Goal: Task Accomplishment & Management: Use online tool/utility

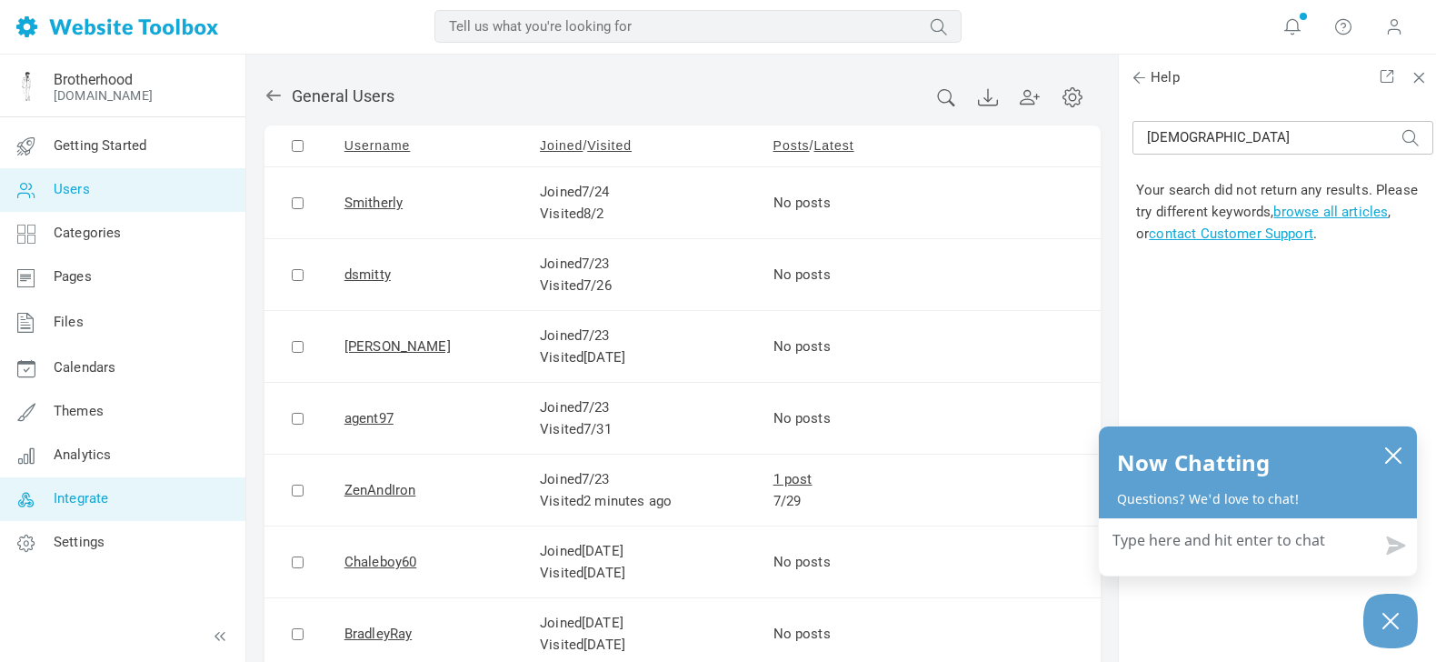
click at [88, 495] on span "Integrate" at bounding box center [81, 498] width 55 height 16
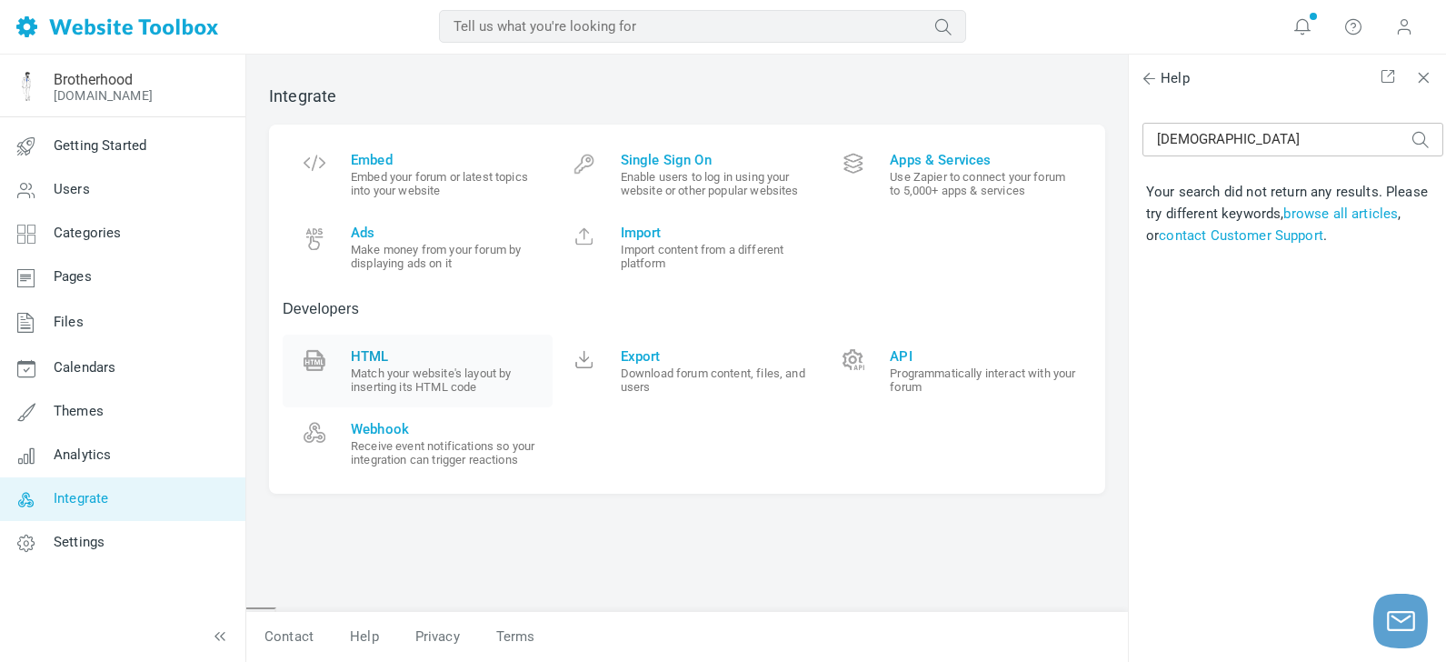
click at [374, 353] on span "HTML" at bounding box center [445, 356] width 188 height 16
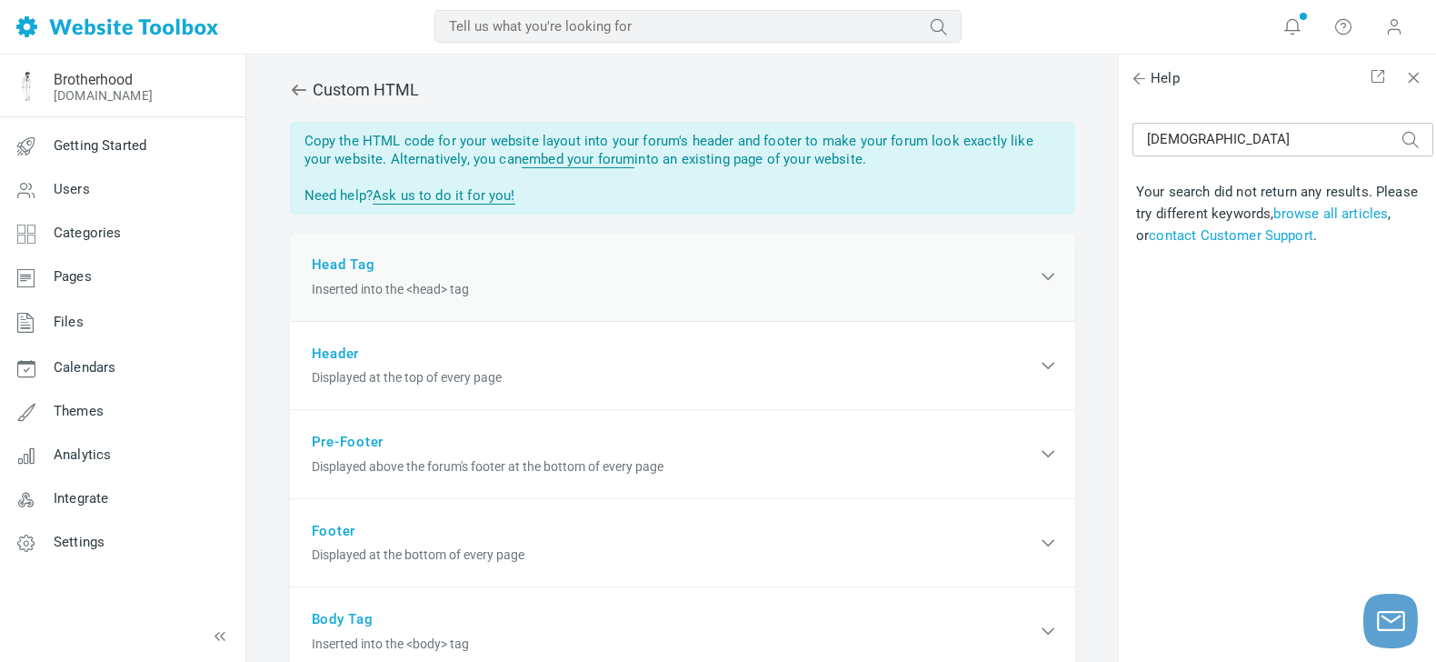
click at [349, 257] on div "Head Tag Inserted into the <head> tag" at bounding box center [682, 277] width 785 height 89
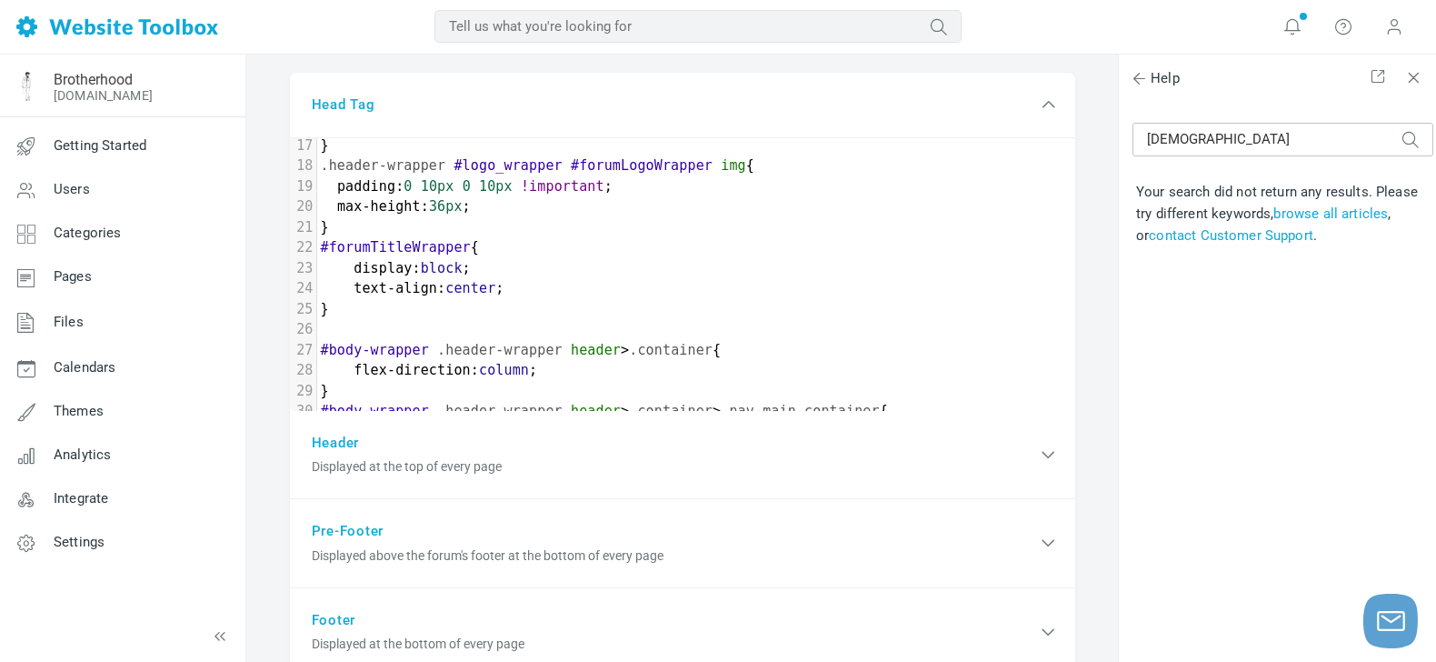
scroll to position [413, 0]
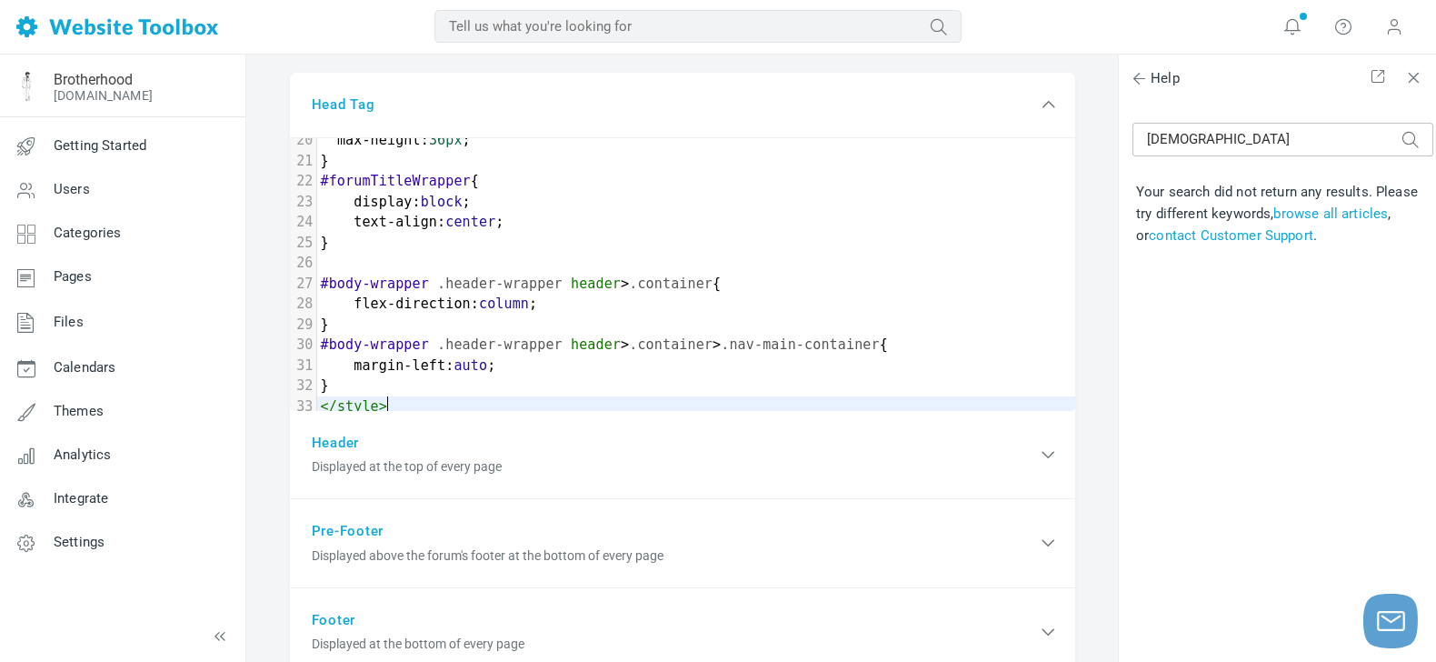
click at [642, 396] on pre "</ style >" at bounding box center [696, 406] width 758 height 21
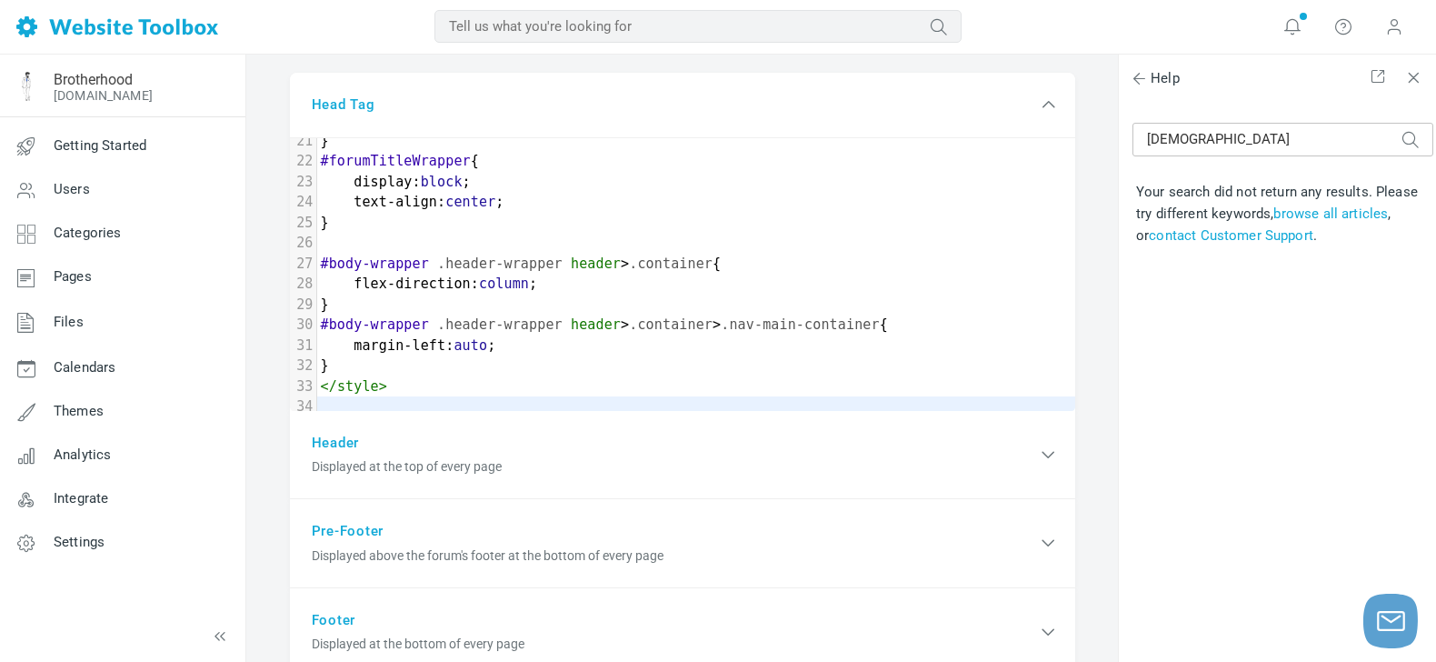
scroll to position [454, 0]
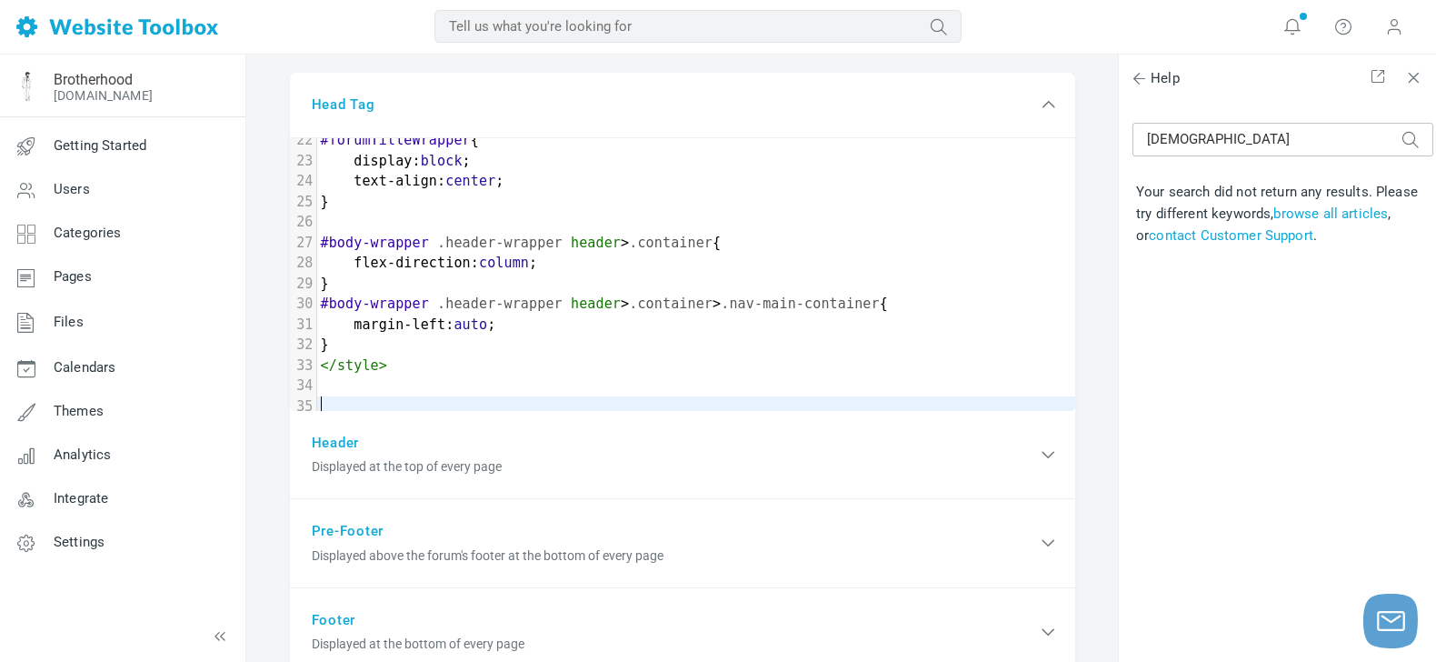
type textarea "​"
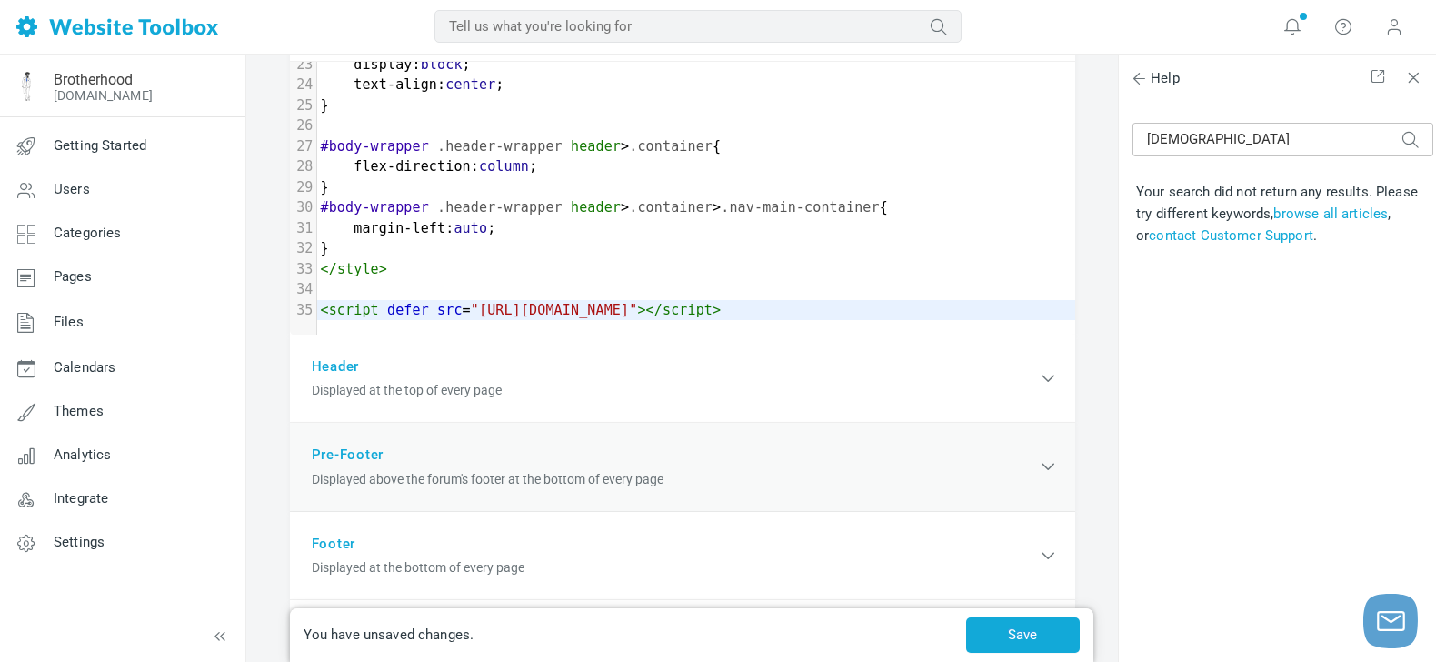
scroll to position [307, 0]
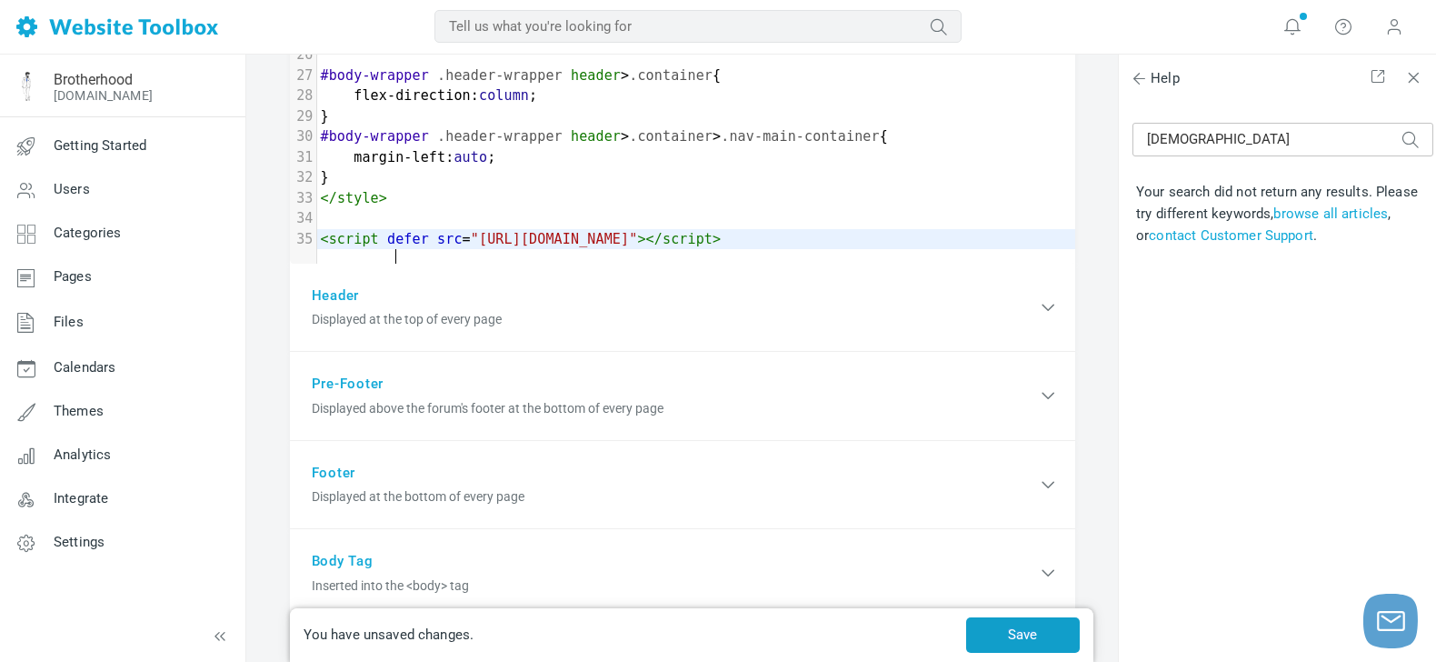
click at [1037, 632] on button "Save" at bounding box center [1023, 634] width 114 height 35
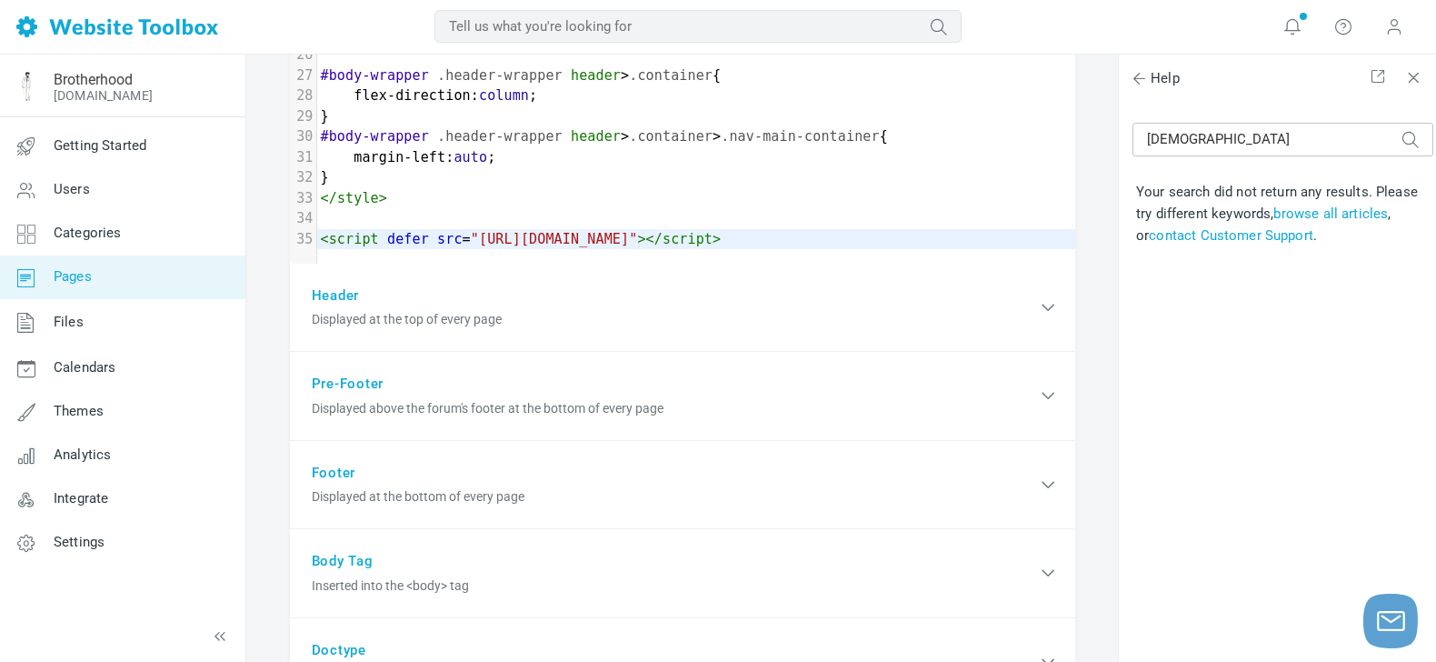
click at [81, 274] on span "Pages" at bounding box center [73, 276] width 38 height 16
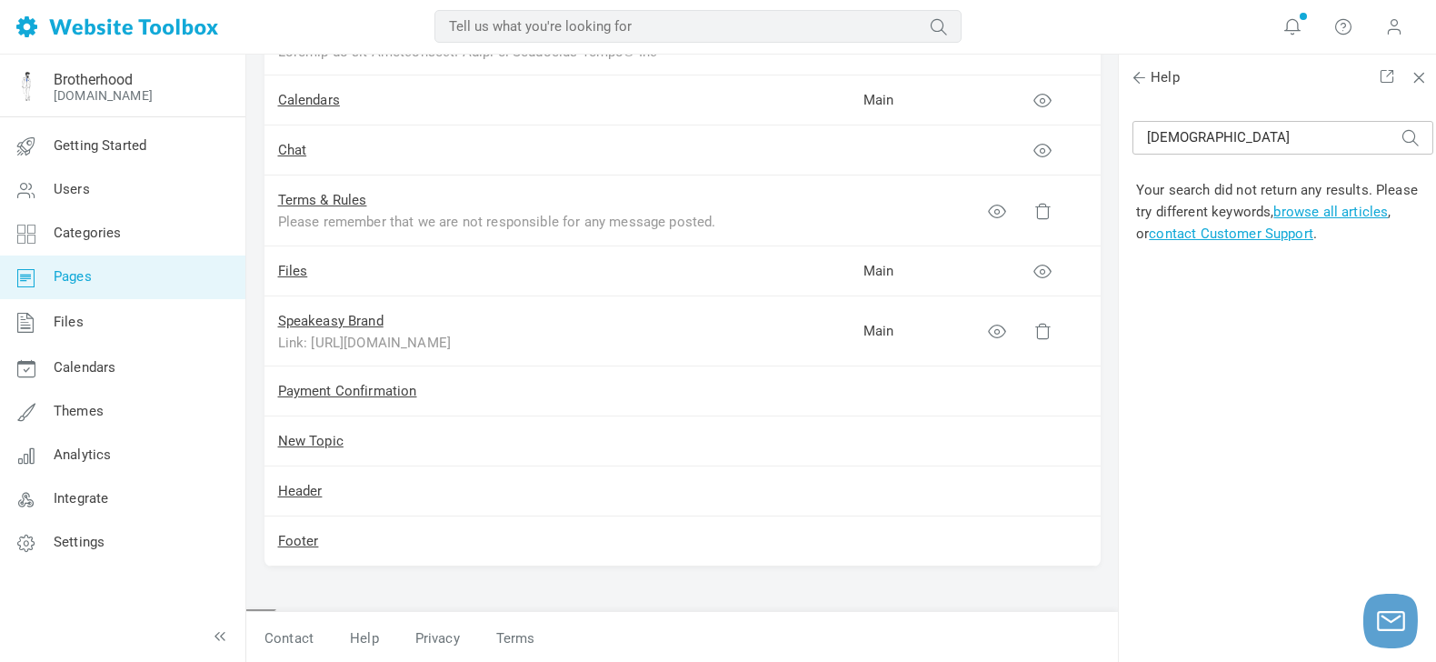
scroll to position [1070, 0]
click at [103, 500] on span "Integrate" at bounding box center [81, 498] width 55 height 16
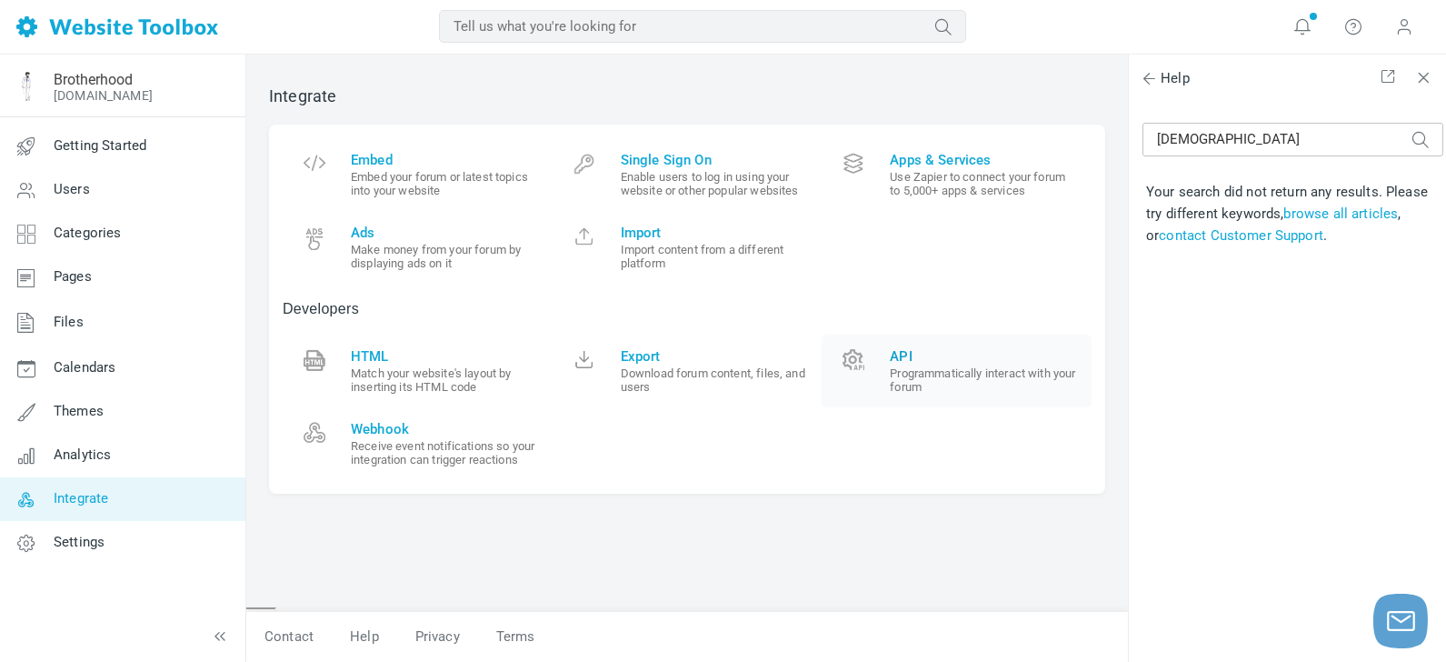
click at [969, 369] on small "Programmatically interact with your forum" at bounding box center [984, 379] width 188 height 27
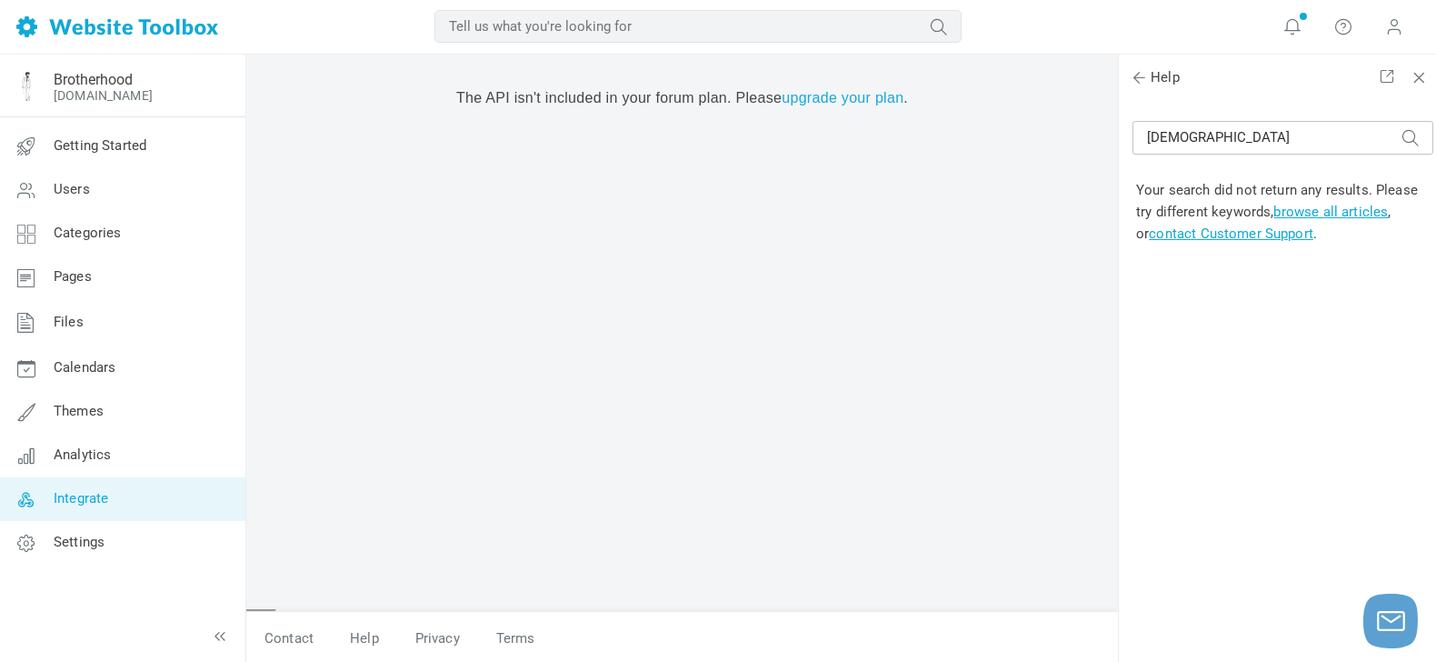
click at [77, 492] on span "Integrate" at bounding box center [81, 498] width 55 height 16
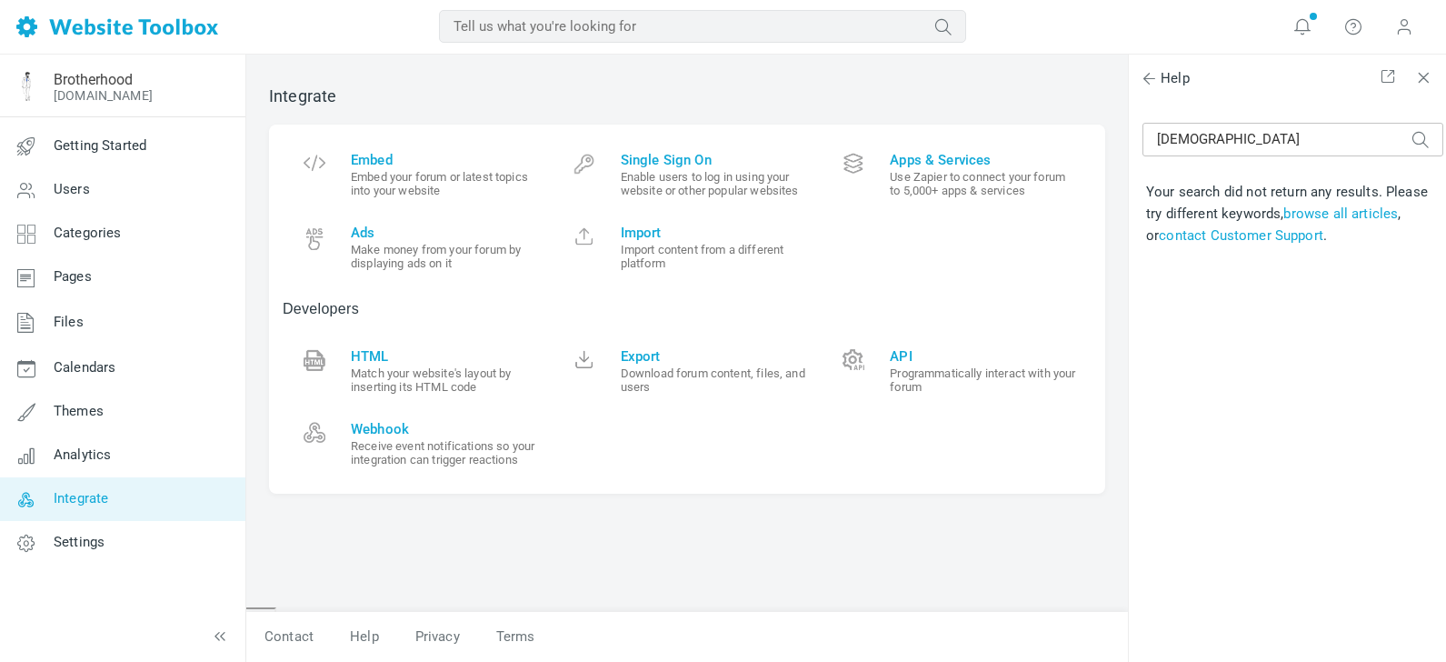
click at [79, 446] on span "Analytics" at bounding box center [82, 454] width 57 height 16
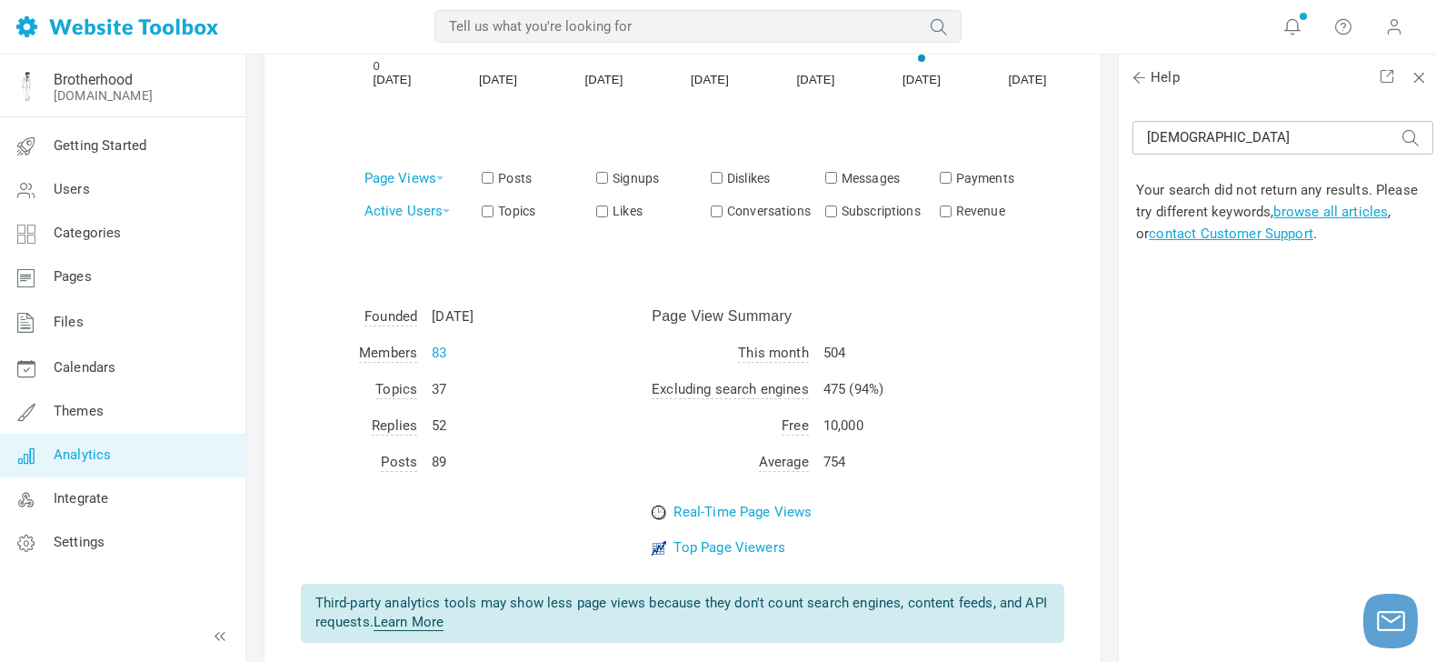
scroll to position [429, 0]
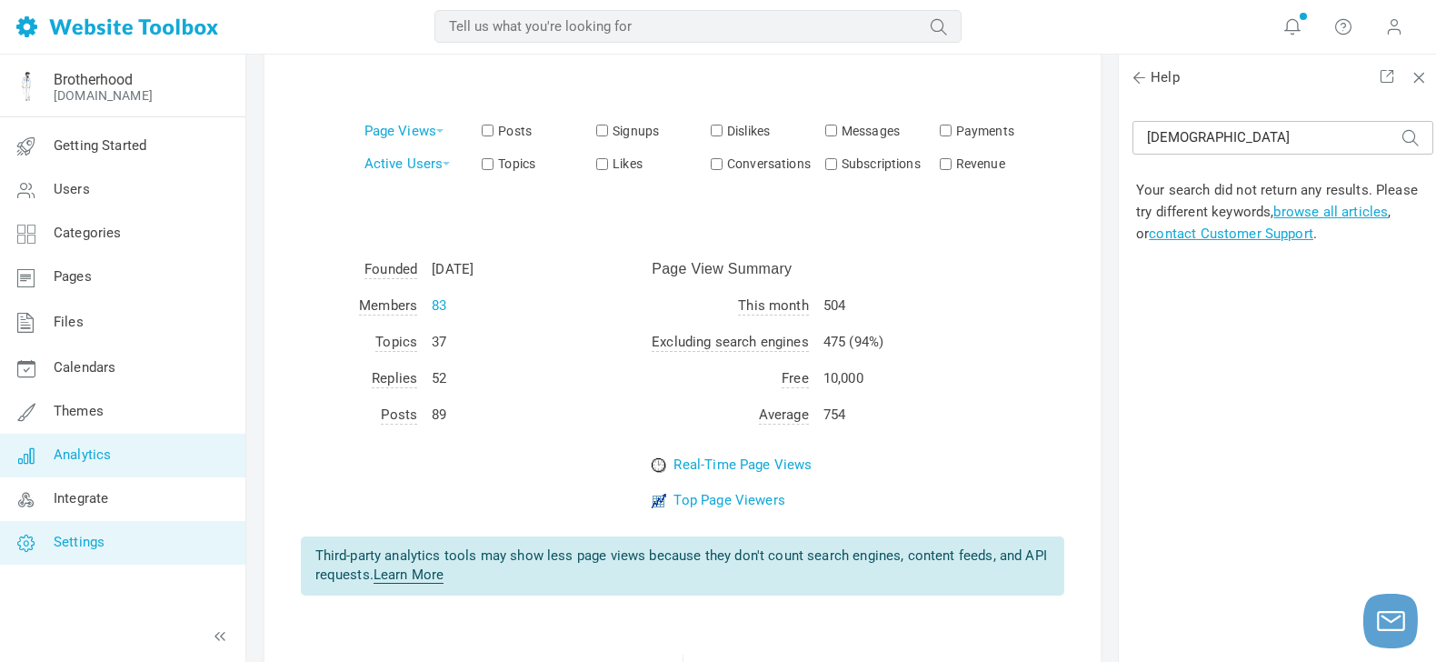
click at [91, 543] on span "Settings" at bounding box center [79, 541] width 51 height 16
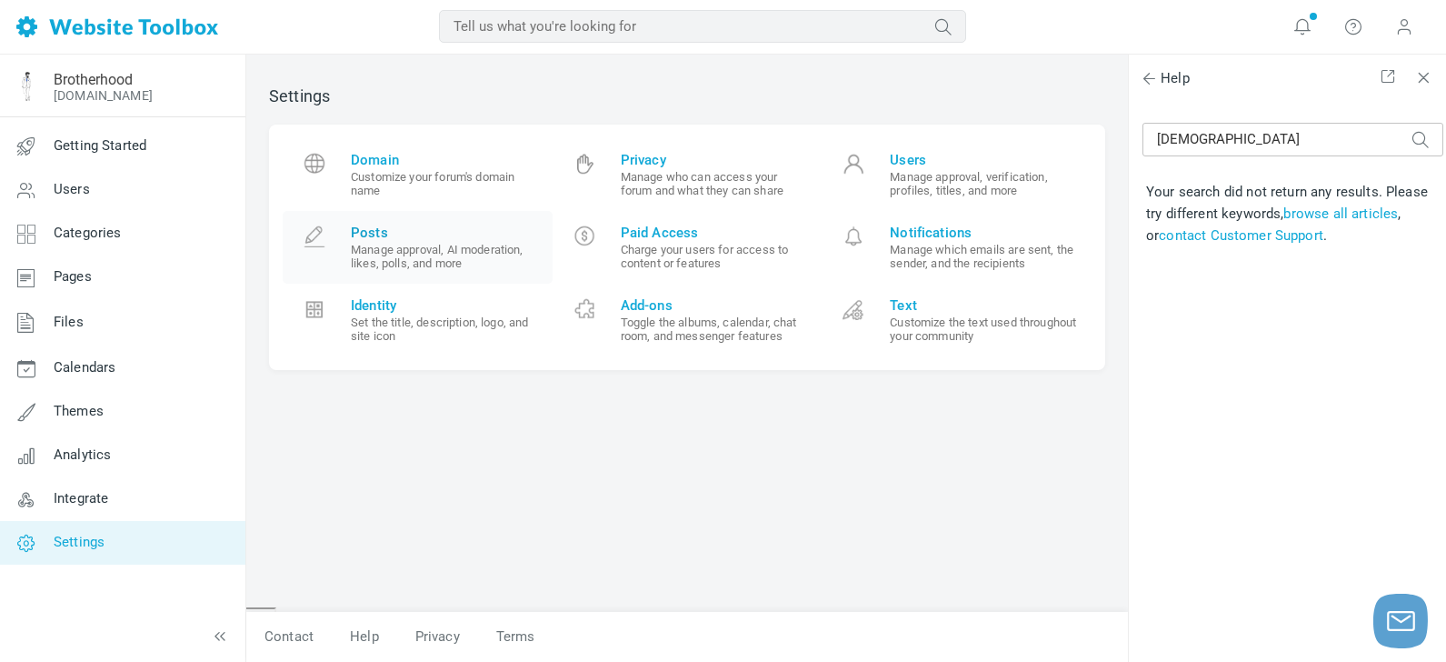
click at [403, 234] on span "Posts" at bounding box center [445, 232] width 188 height 16
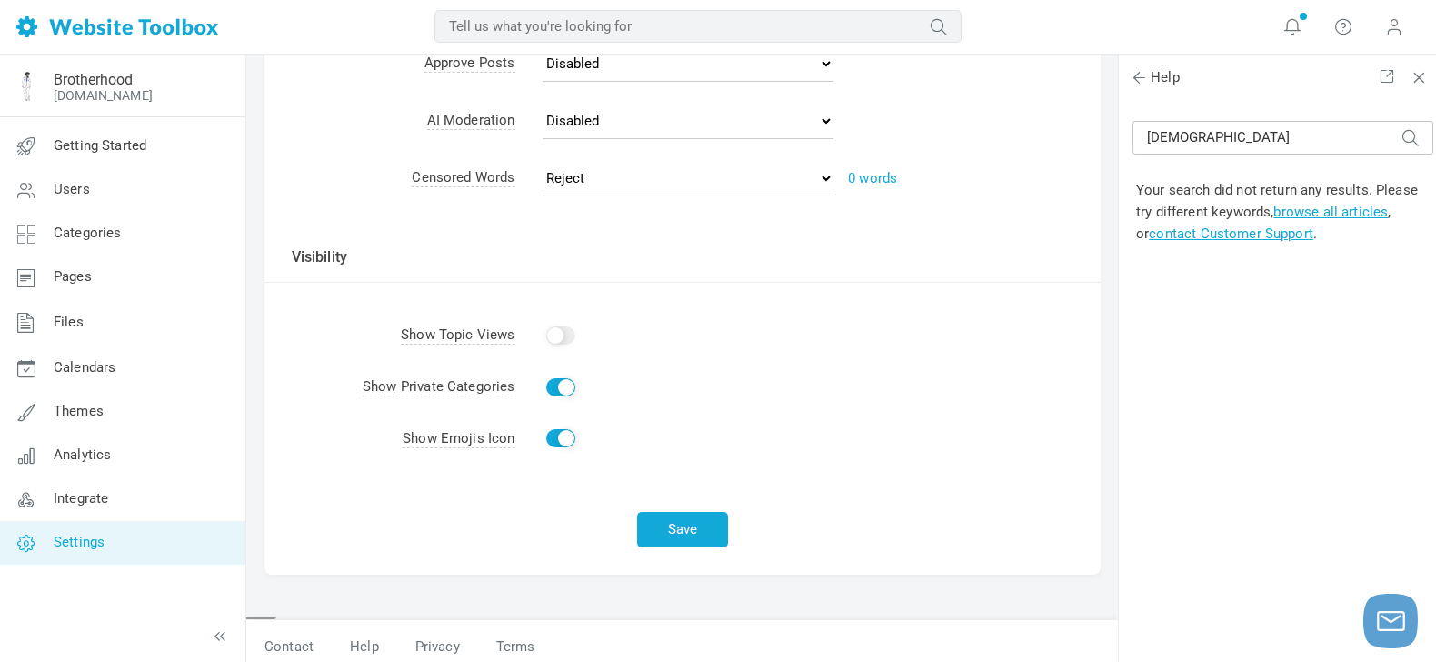
scroll to position [652, 0]
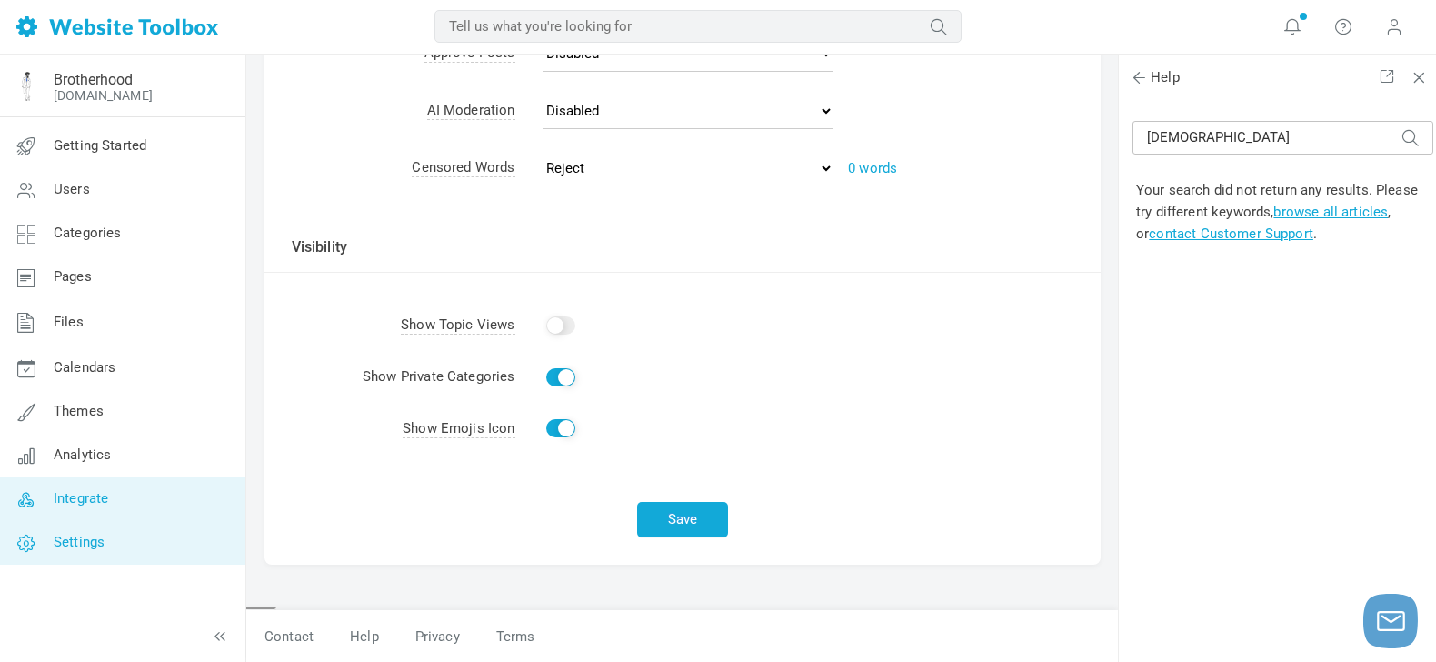
click at [93, 497] on span "Integrate" at bounding box center [81, 498] width 55 height 16
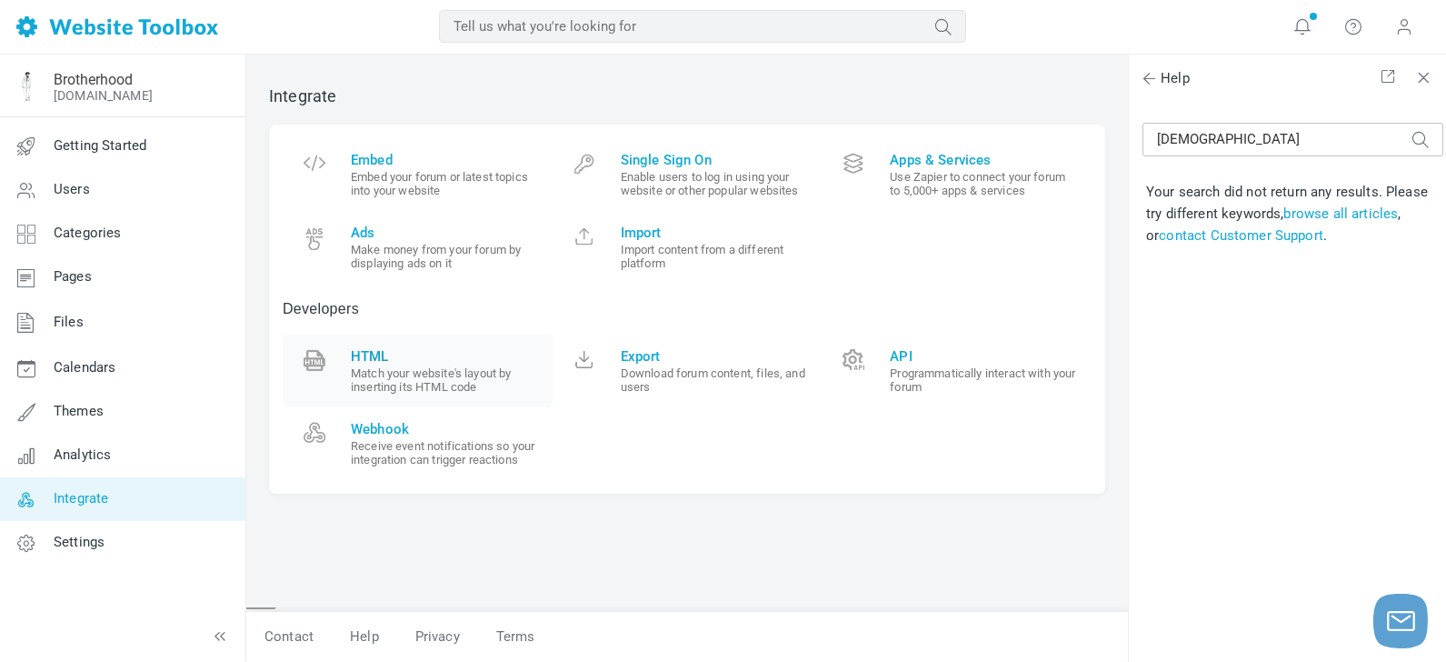
click at [409, 355] on span "HTML" at bounding box center [445, 356] width 188 height 16
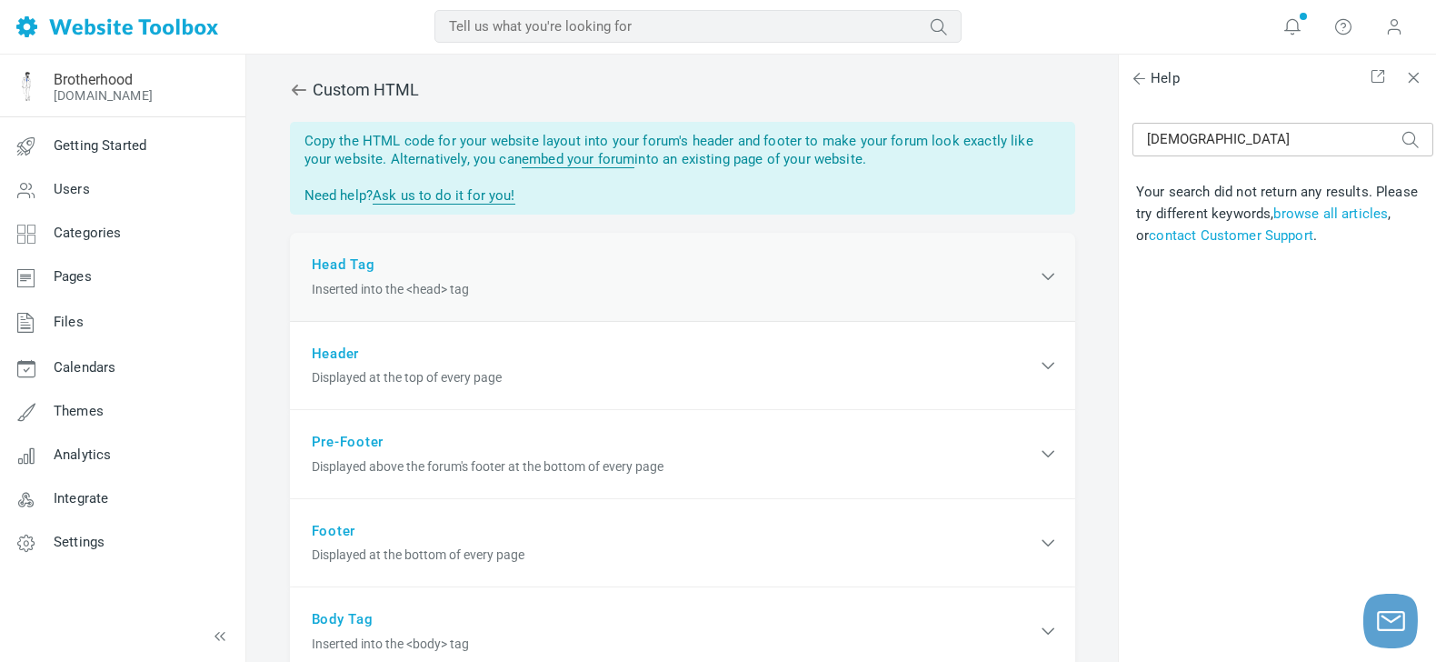
click at [341, 262] on div "Head Tag Inserted into the <head> tag" at bounding box center [682, 277] width 785 height 89
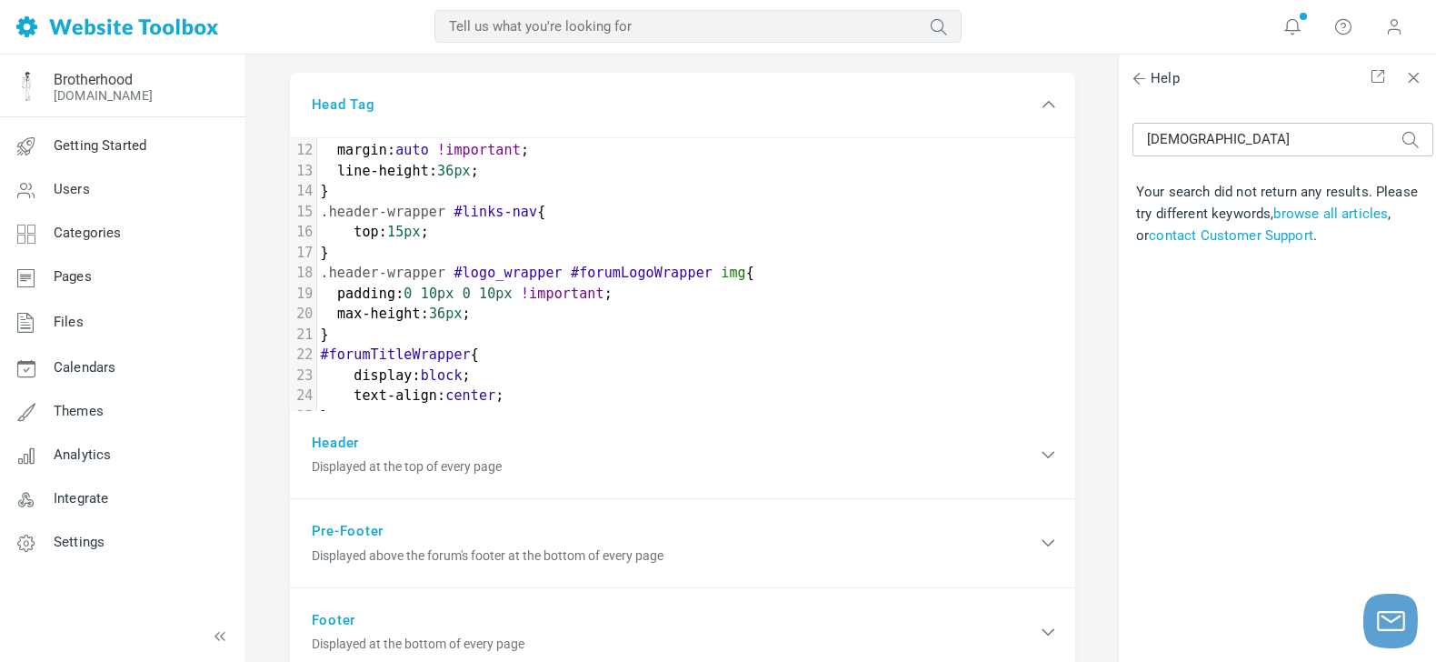
scroll to position [474, 0]
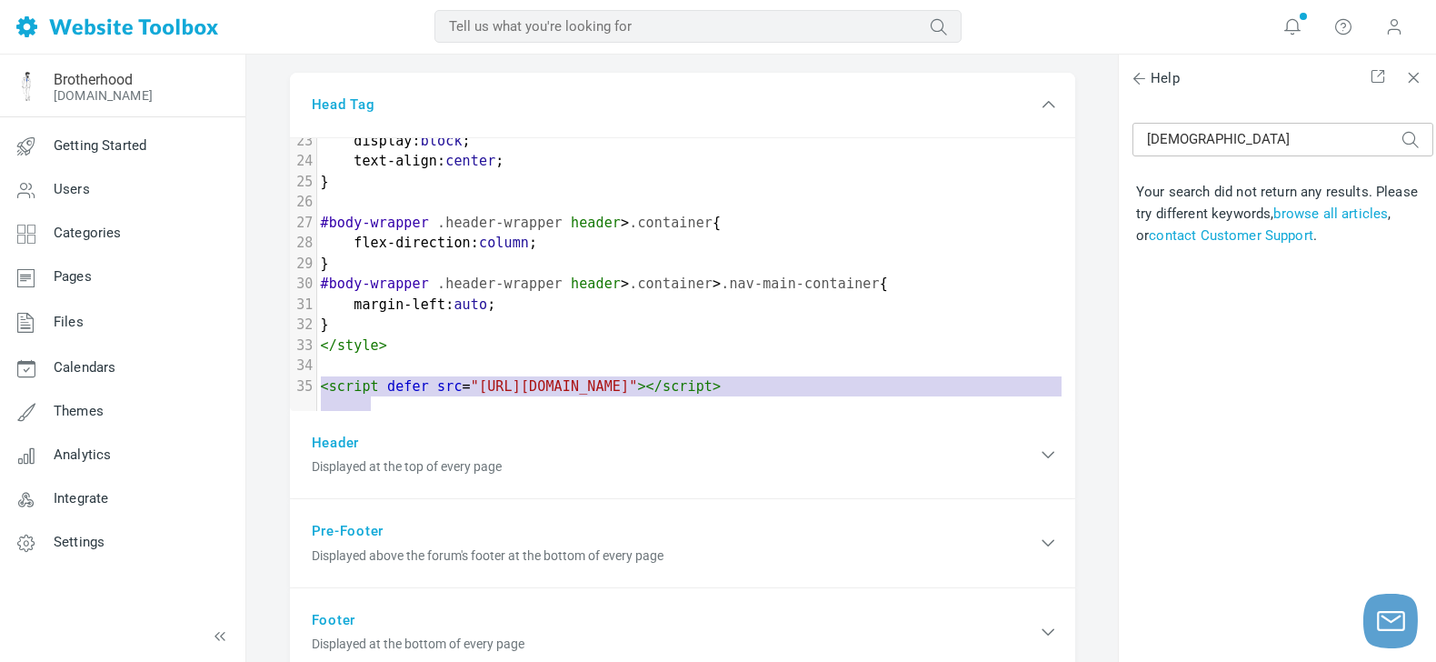
type textarea "<script defer src="[URL][DOMAIN_NAME]"></script>"
drag, startPoint x: 317, startPoint y: 371, endPoint x: 404, endPoint y: 392, distance: 89.7
click at [414, 393] on pre "< script defer src = "[URL][DOMAIN_NAME]" ></ script >" at bounding box center [696, 386] width 758 height 21
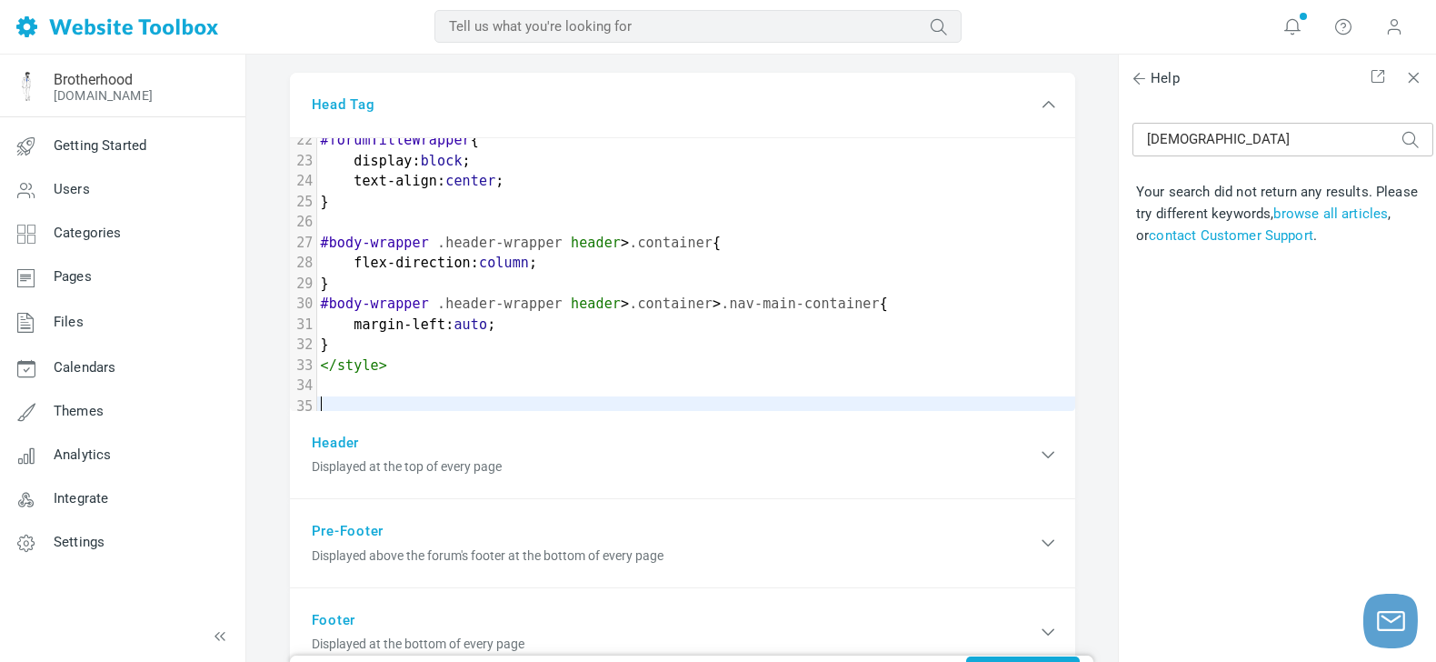
scroll to position [454, 0]
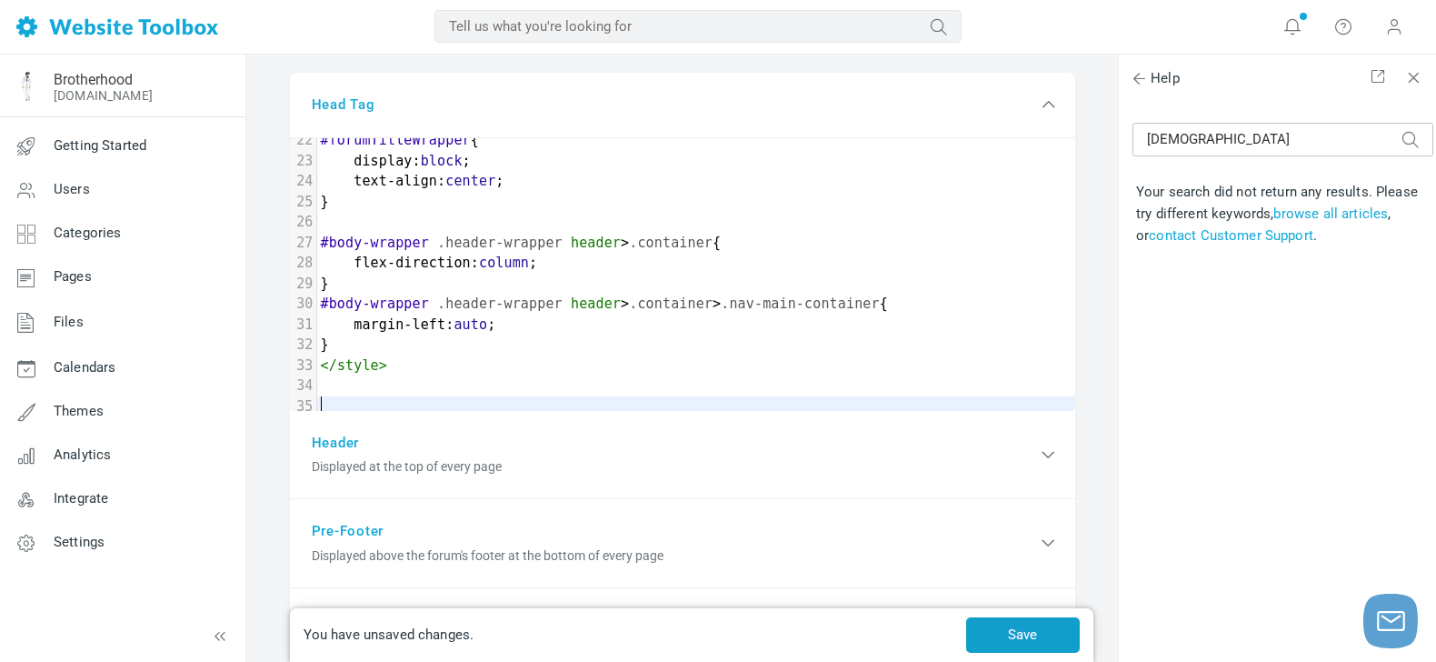
click at [1059, 627] on button "Save" at bounding box center [1023, 634] width 114 height 35
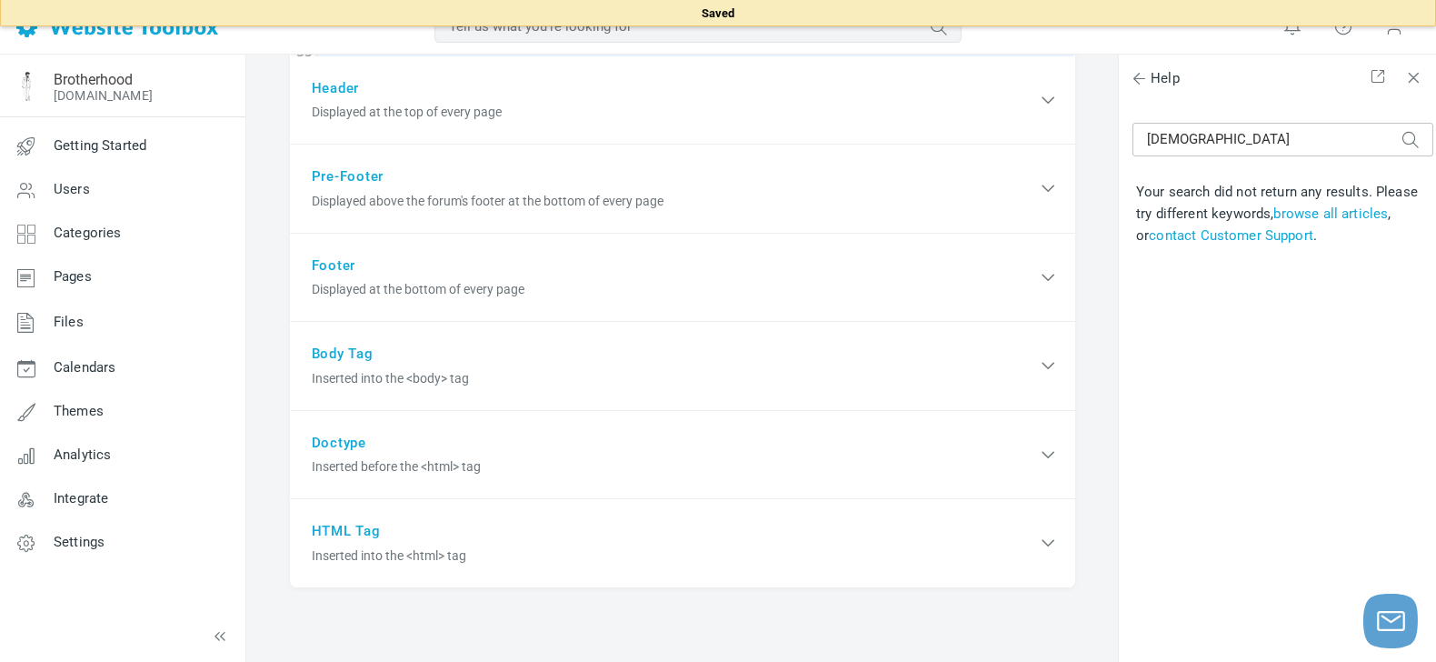
scroll to position [540, 0]
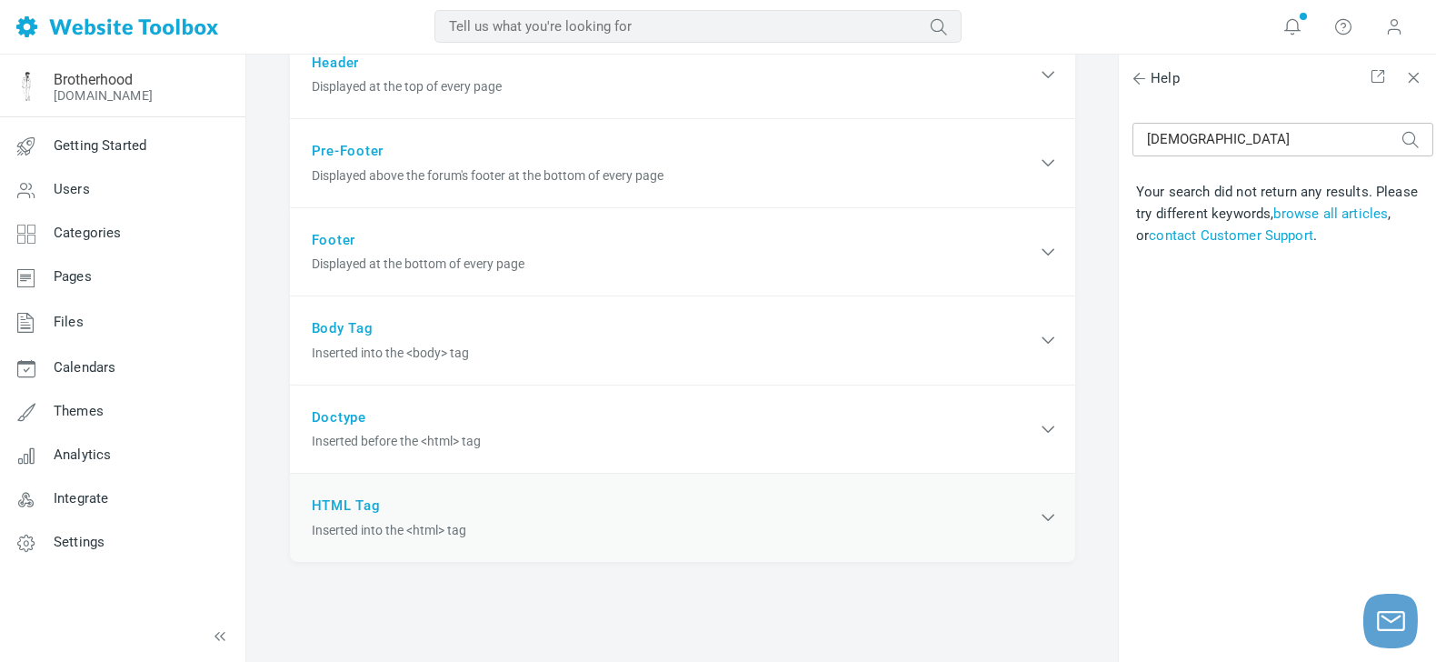
click at [346, 503] on div "HTML Tag Inserted into the <html> tag" at bounding box center [682, 517] width 785 height 88
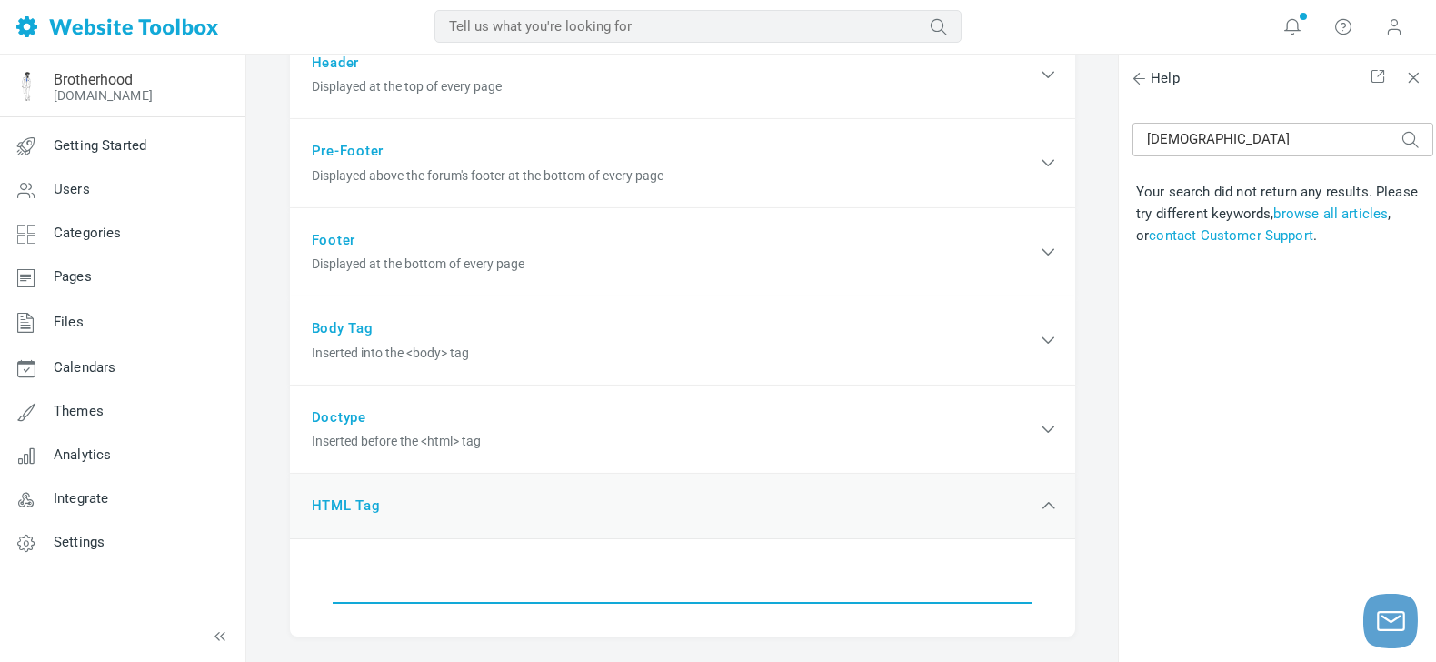
scroll to position [701, 0]
